Goal: Task Accomplishment & Management: Manage account settings

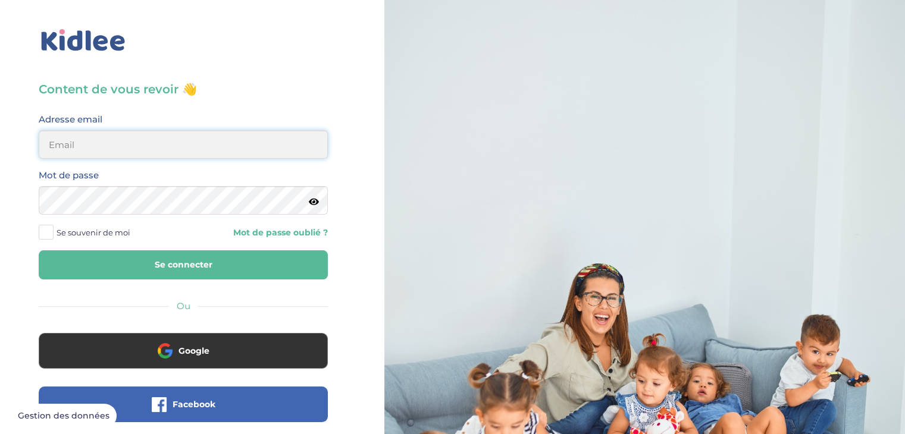
type input "[EMAIL_ADDRESS][DOMAIN_NAME]"
click at [230, 268] on button "Se connecter" at bounding box center [183, 264] width 289 height 29
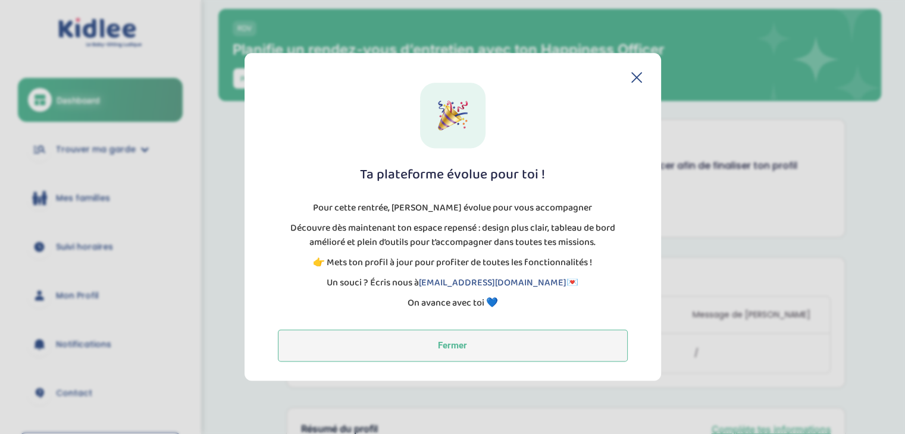
click at [454, 344] on button "Fermer" at bounding box center [453, 346] width 350 height 32
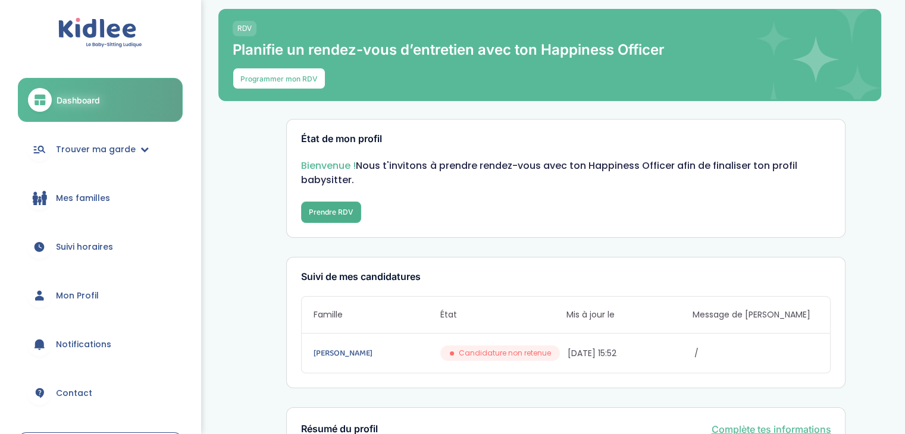
click at [334, 218] on button "Prendre RDV" at bounding box center [331, 212] width 60 height 21
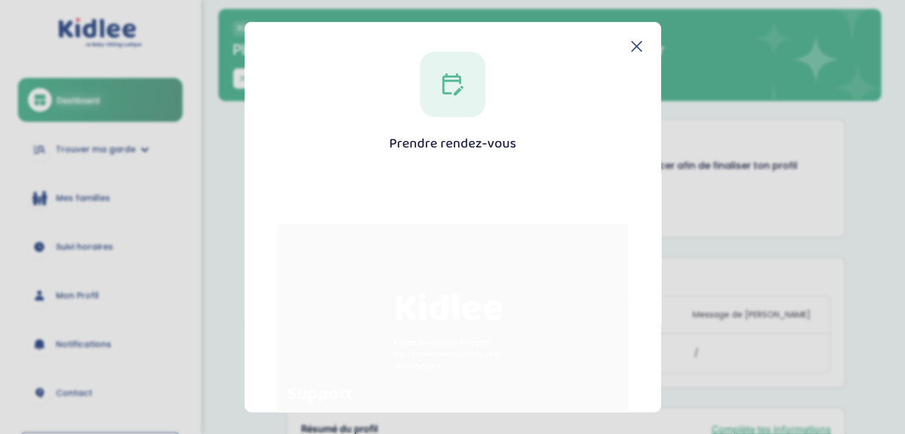
scroll to position [538, 0]
click at [209, 241] on section "Prendre rendez-vous Fermer" at bounding box center [452, 217] width 905 height 434
click at [632, 48] on icon at bounding box center [637, 47] width 10 height 10
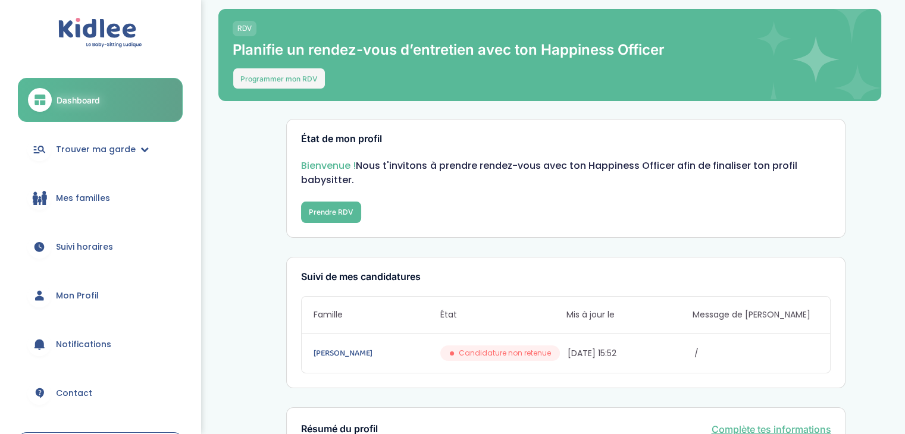
click at [276, 87] on button "Programmer mon RDV" at bounding box center [279, 78] width 93 height 21
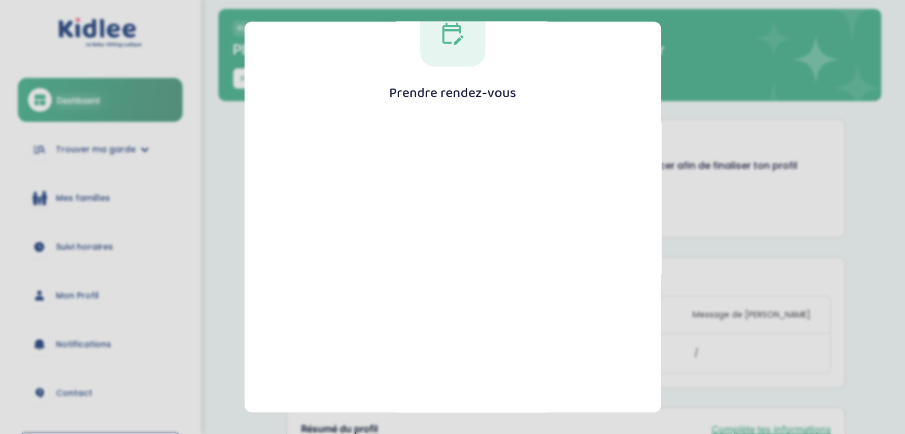
scroll to position [51, 0]
click at [218, 306] on section "Prendre rendez-vous Fermer" at bounding box center [452, 217] width 905 height 434
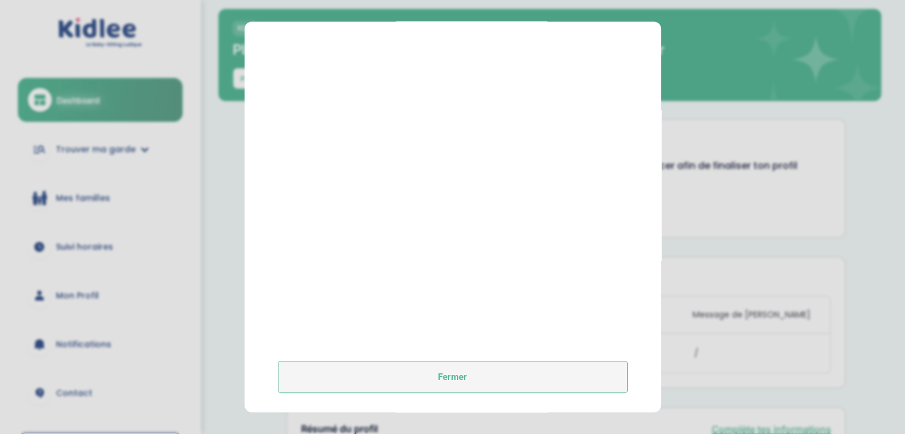
click at [446, 381] on button "Fermer" at bounding box center [453, 378] width 350 height 32
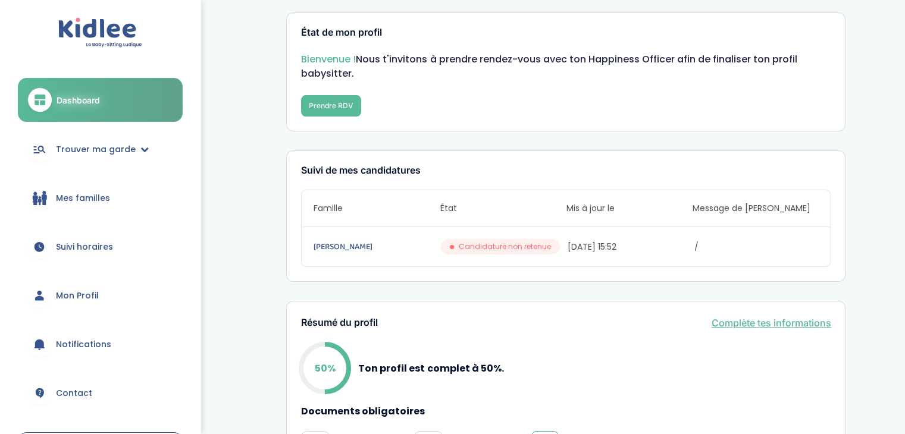
scroll to position [112, 0]
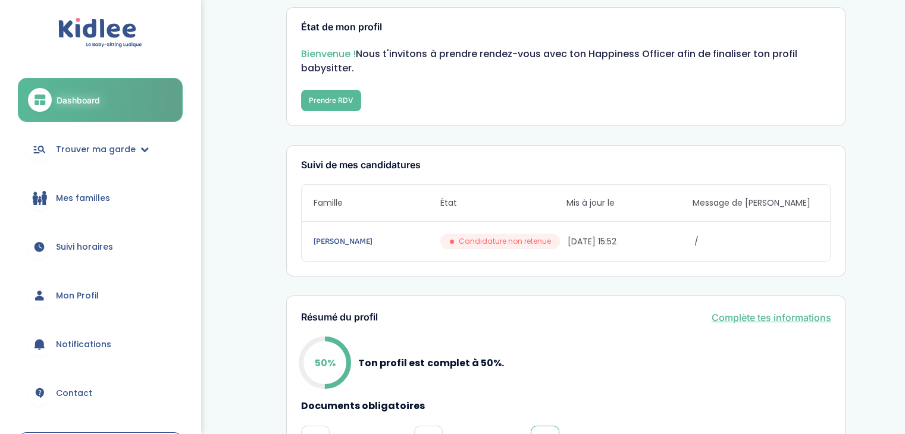
click at [520, 249] on div "Belghiti Alaoui Mohammed Candidature non retenue 19/05/2025 15:52 /" at bounding box center [566, 241] width 528 height 39
click at [701, 241] on span "/" at bounding box center [755, 242] width 124 height 12
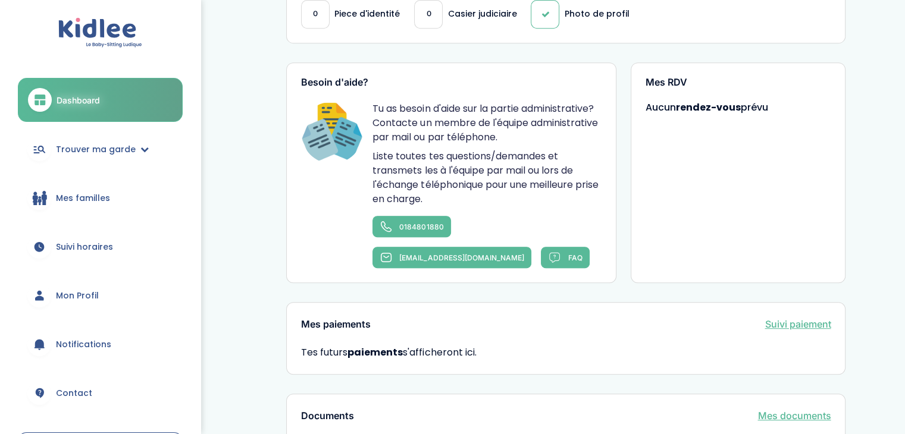
scroll to position [646, 0]
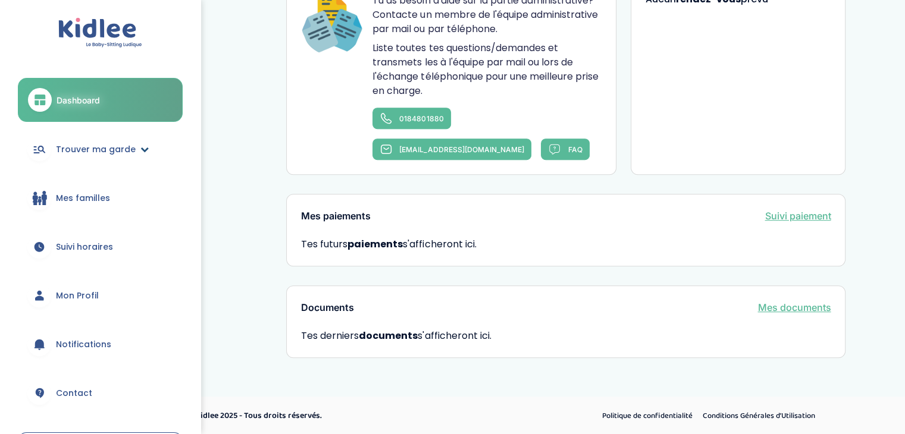
click at [111, 146] on span "Trouver ma garde" at bounding box center [96, 149] width 80 height 12
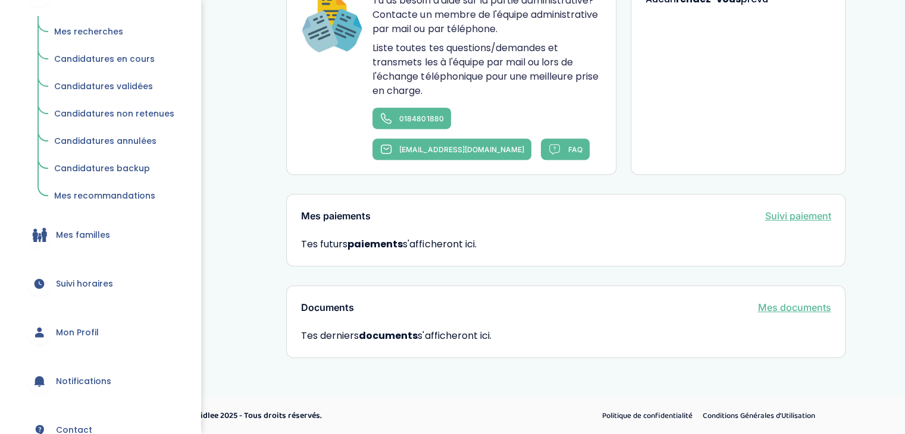
scroll to position [171, 0]
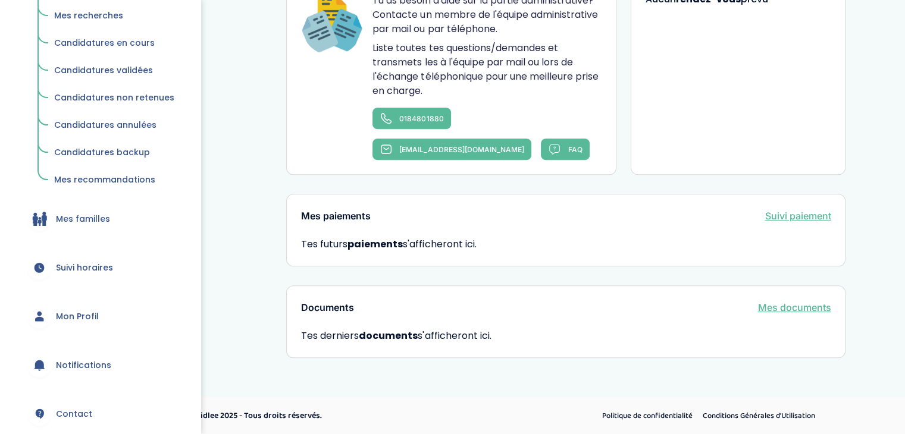
click at [108, 215] on link "Mes familles" at bounding box center [100, 218] width 165 height 43
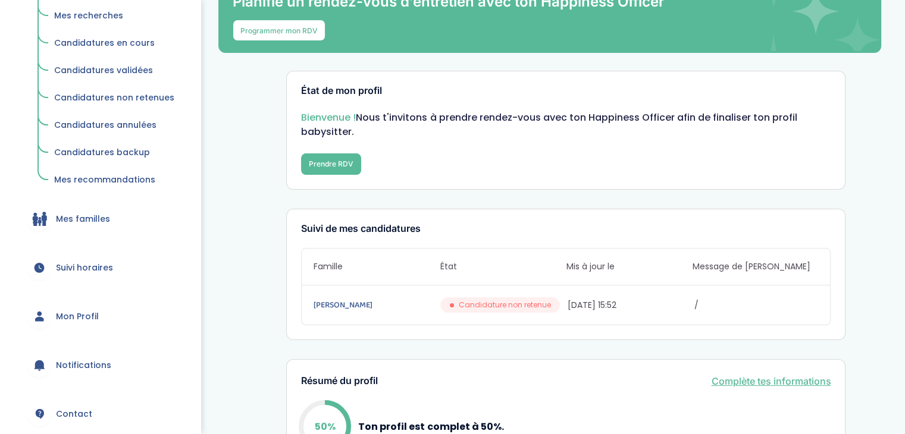
scroll to position [0, 0]
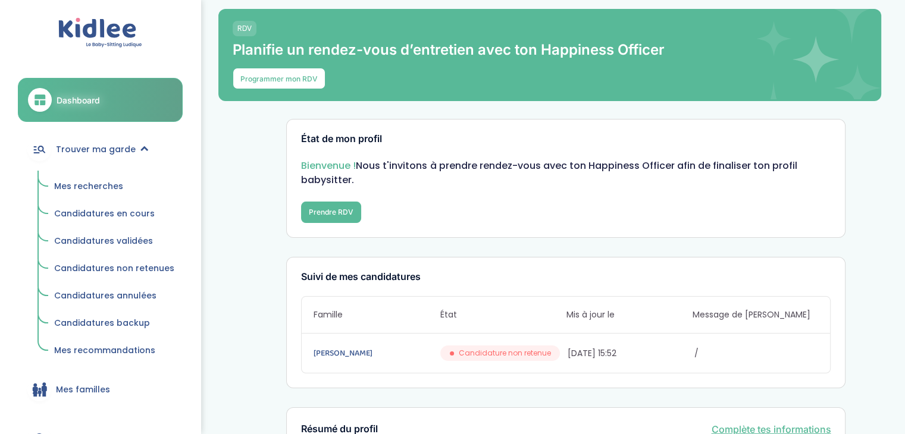
click at [105, 36] on img at bounding box center [100, 33] width 84 height 30
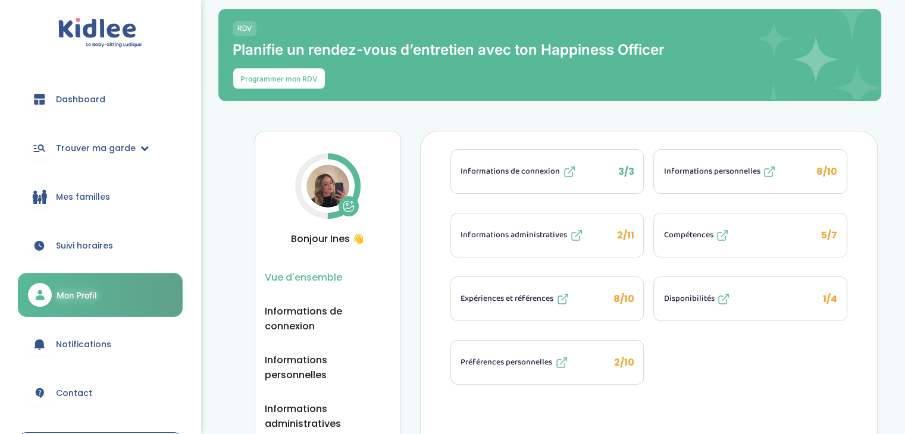
click at [112, 150] on span "Trouver ma garde" at bounding box center [96, 148] width 80 height 12
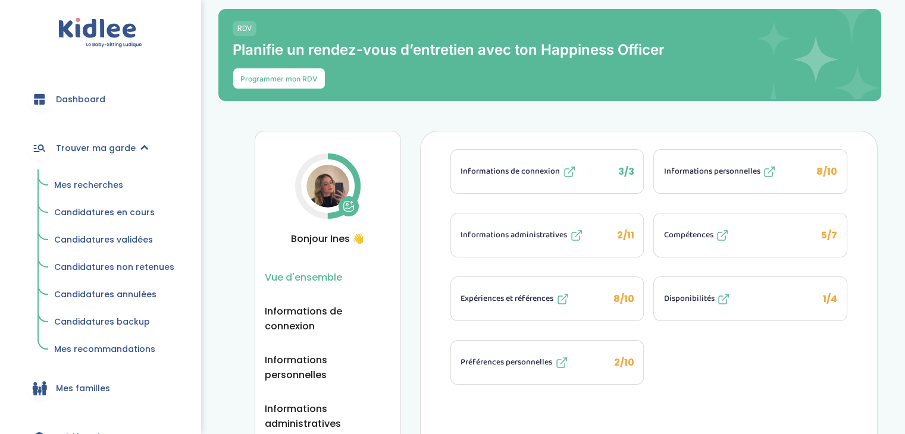
click at [90, 94] on span "Dashboard" at bounding box center [80, 99] width 49 height 12
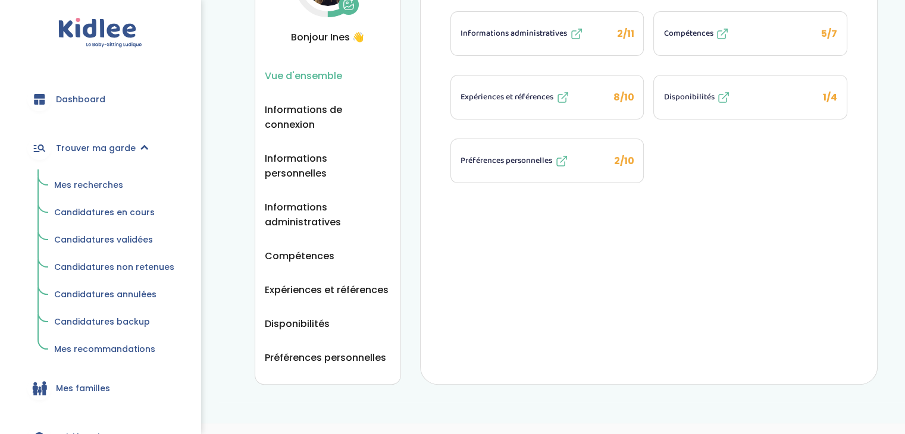
scroll to position [209, 0]
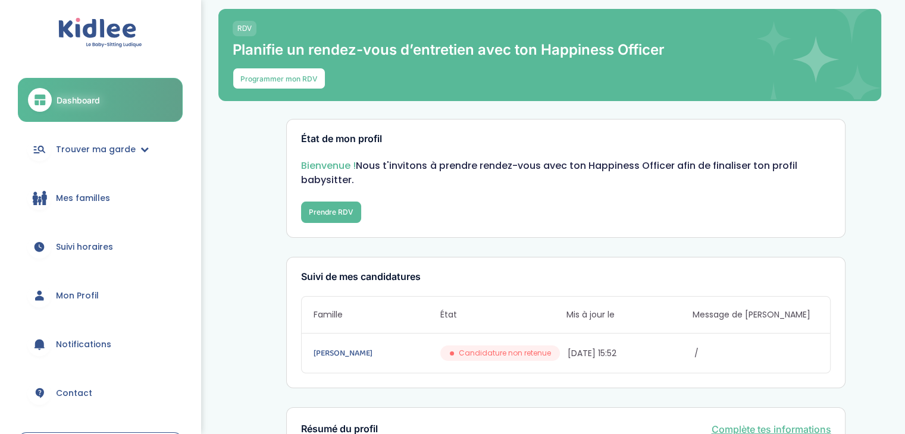
click at [90, 29] on img at bounding box center [100, 33] width 84 height 30
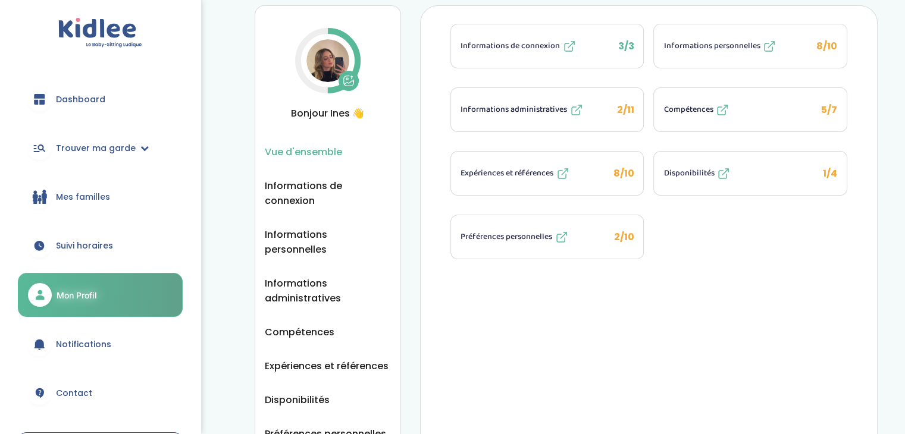
scroll to position [209, 0]
